Goal: Task Accomplishment & Management: Use online tool/utility

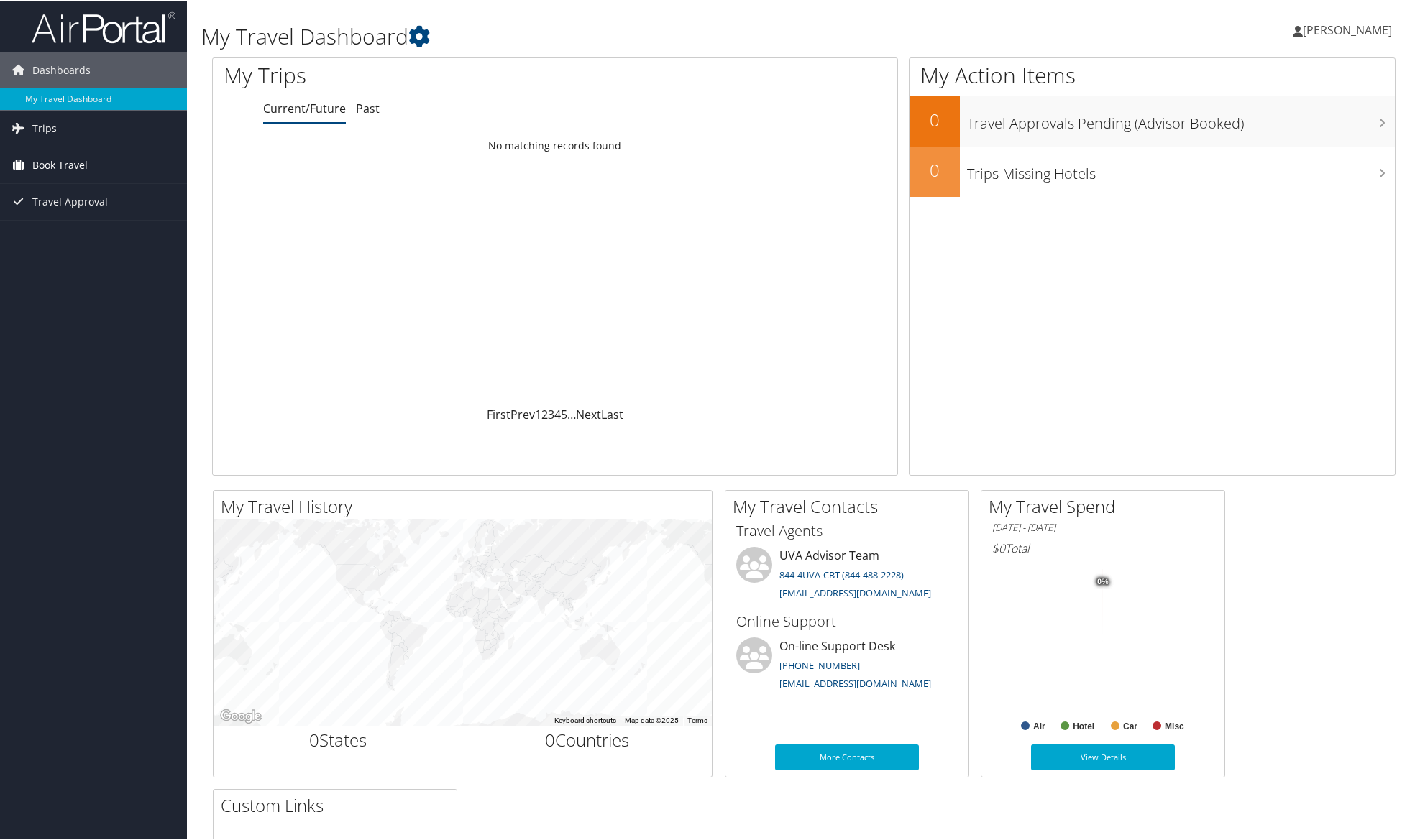
click at [61, 158] on span "Book Travel" at bounding box center [60, 163] width 55 height 36
click at [59, 229] on link "Book/Manage Online Trips" at bounding box center [94, 236] width 187 height 22
